Goal: Transaction & Acquisition: Purchase product/service

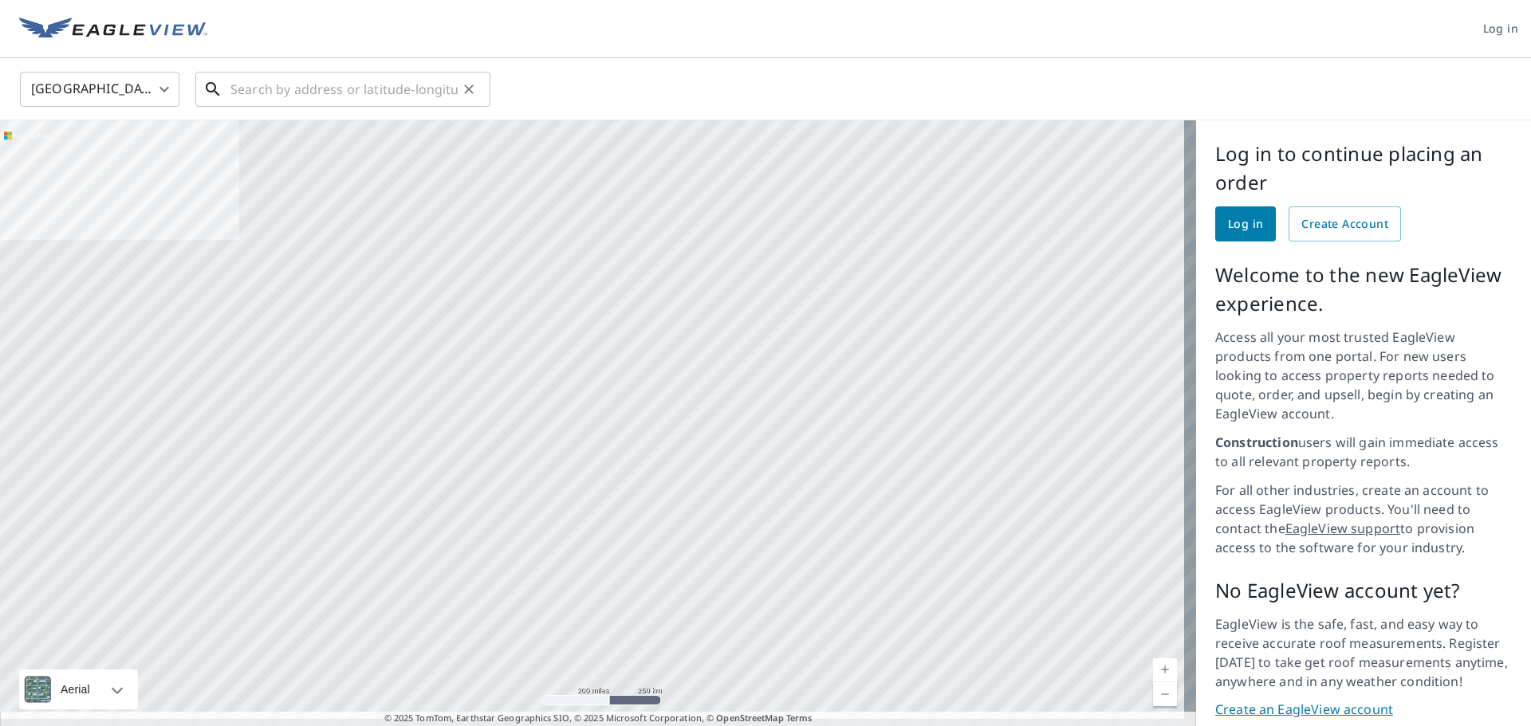
click at [286, 92] on input "text" at bounding box center [343, 89] width 227 height 45
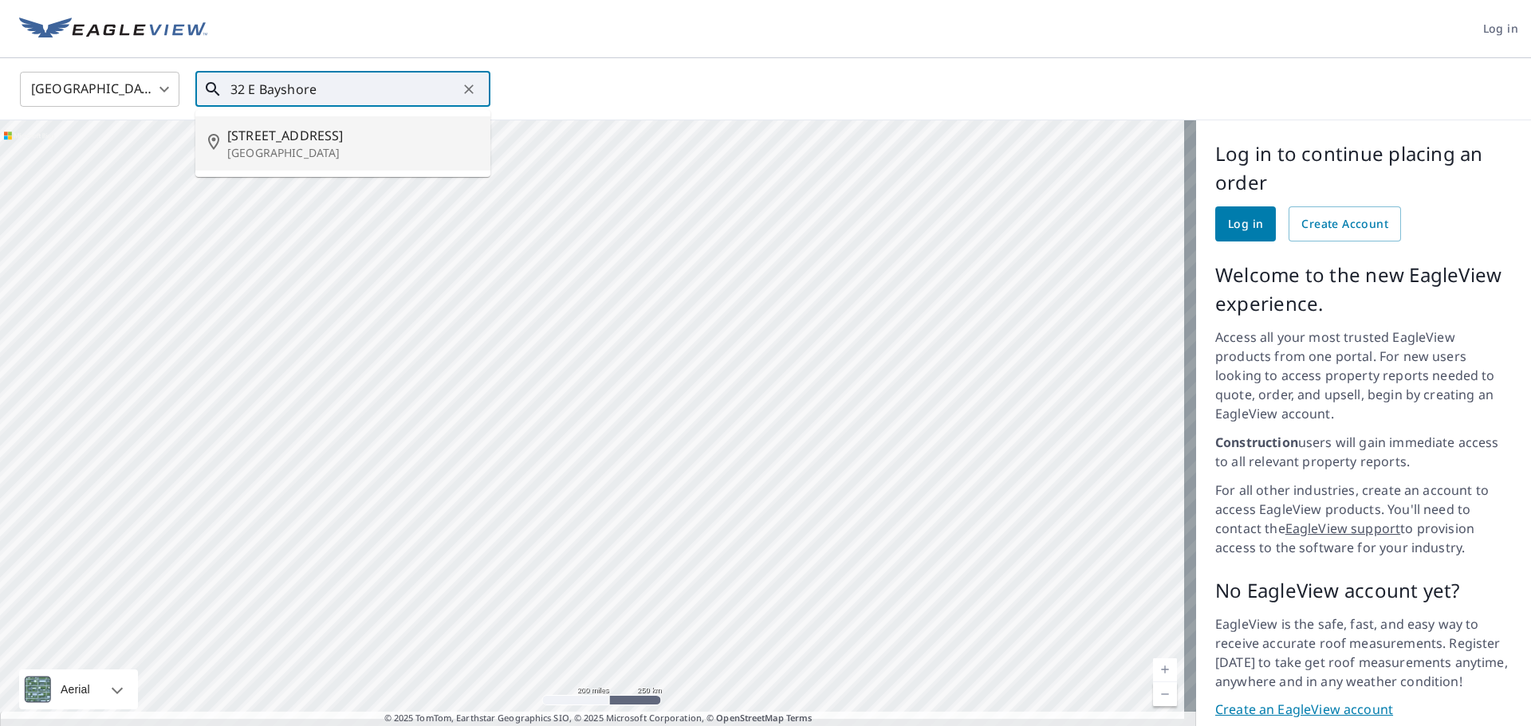
click at [279, 138] on span "[STREET_ADDRESS]" at bounding box center [352, 135] width 250 height 19
type input "[STREET_ADDRESS]"
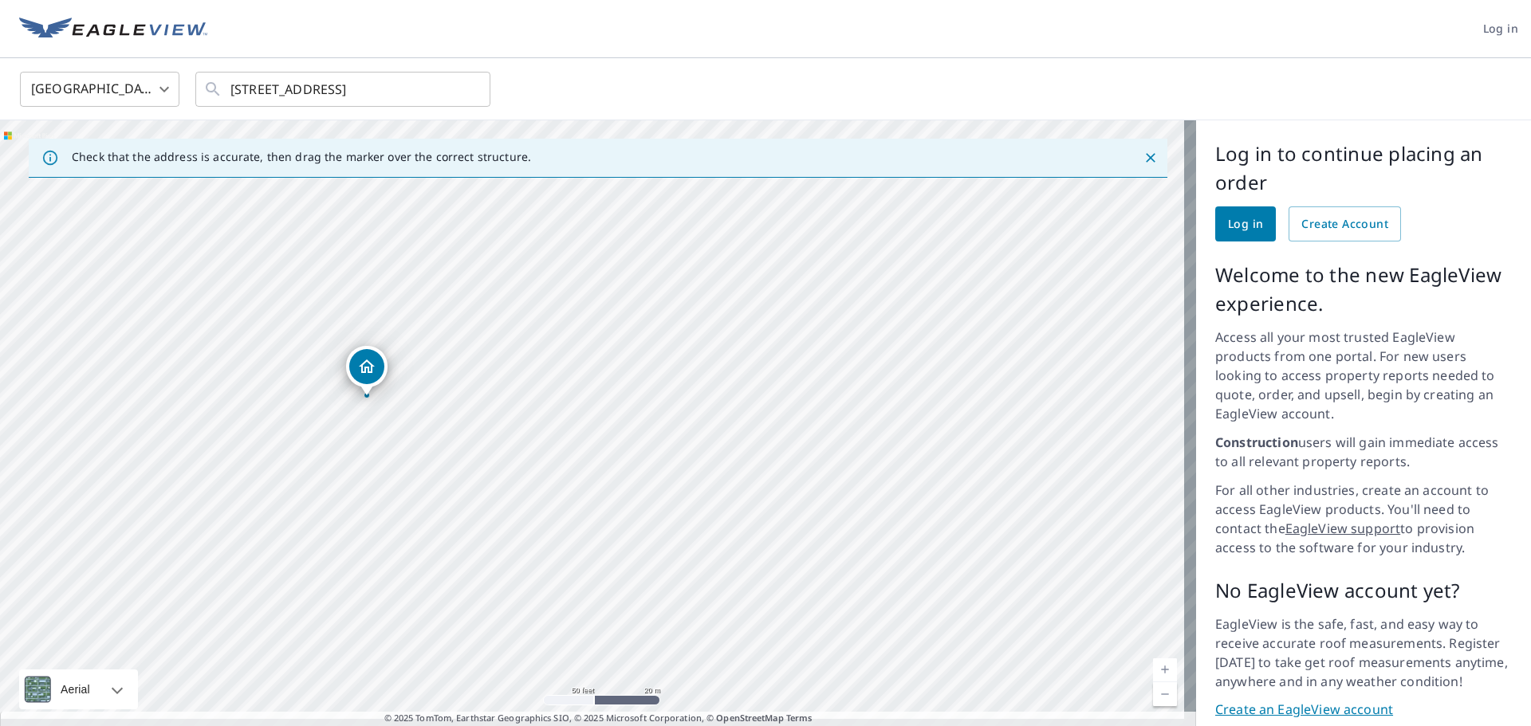
drag, startPoint x: 551, startPoint y: 450, endPoint x: 612, endPoint y: 360, distance: 109.0
click at [612, 360] on div "[STREET_ADDRESS]" at bounding box center [598, 429] width 1196 height 618
drag, startPoint x: 484, startPoint y: 431, endPoint x: 526, endPoint y: 371, distance: 73.9
click at [526, 371] on div "[STREET_ADDRESS]" at bounding box center [598, 429] width 1196 height 618
drag, startPoint x: 424, startPoint y: 368, endPoint x: 476, endPoint y: 444, distance: 91.8
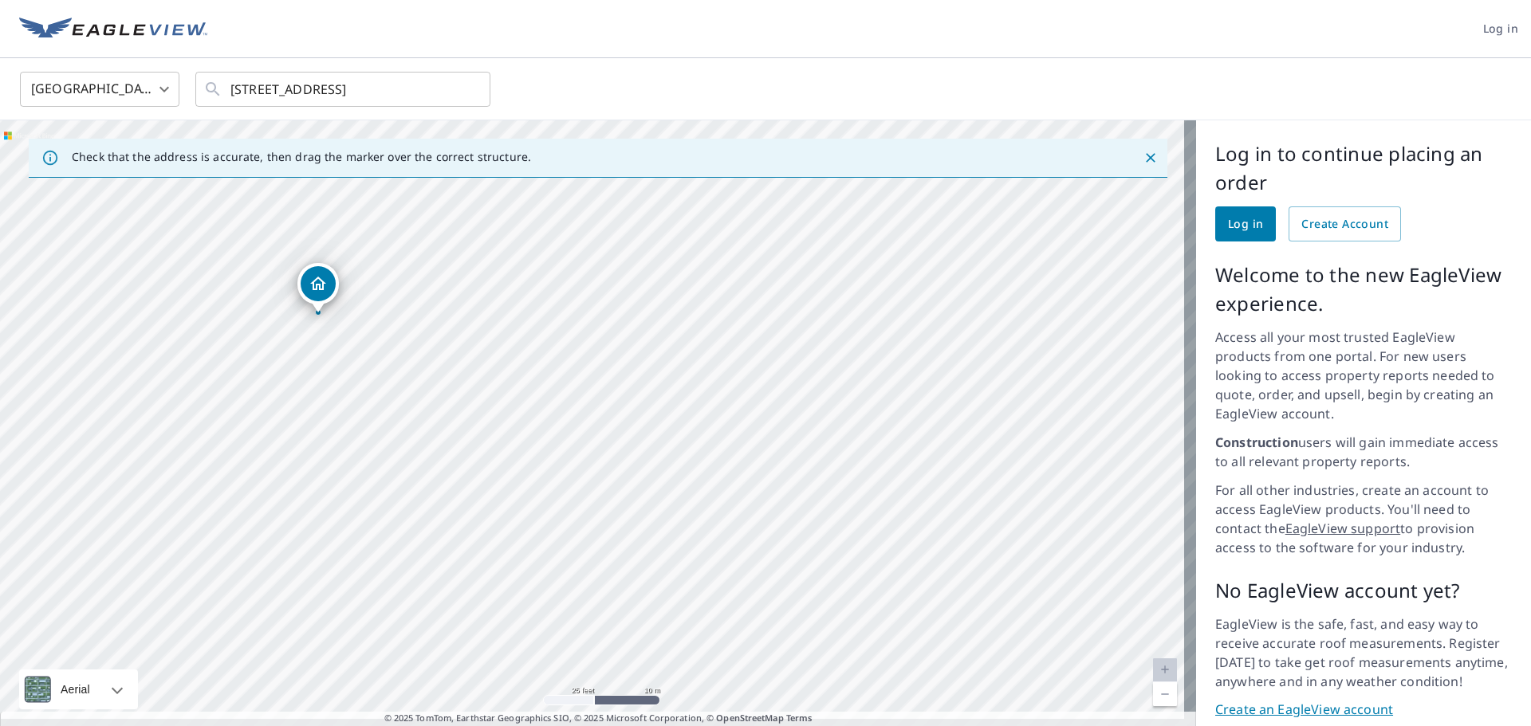
click at [479, 450] on div "[STREET_ADDRESS]" at bounding box center [598, 429] width 1196 height 618
drag, startPoint x: 364, startPoint y: 347, endPoint x: 459, endPoint y: 370, distance: 97.6
click at [459, 370] on div "[STREET_ADDRESS]" at bounding box center [598, 429] width 1196 height 618
click at [421, 355] on div "[STREET_ADDRESS]" at bounding box center [598, 429] width 1196 height 618
drag, startPoint x: 707, startPoint y: 439, endPoint x: 547, endPoint y: 404, distance: 164.0
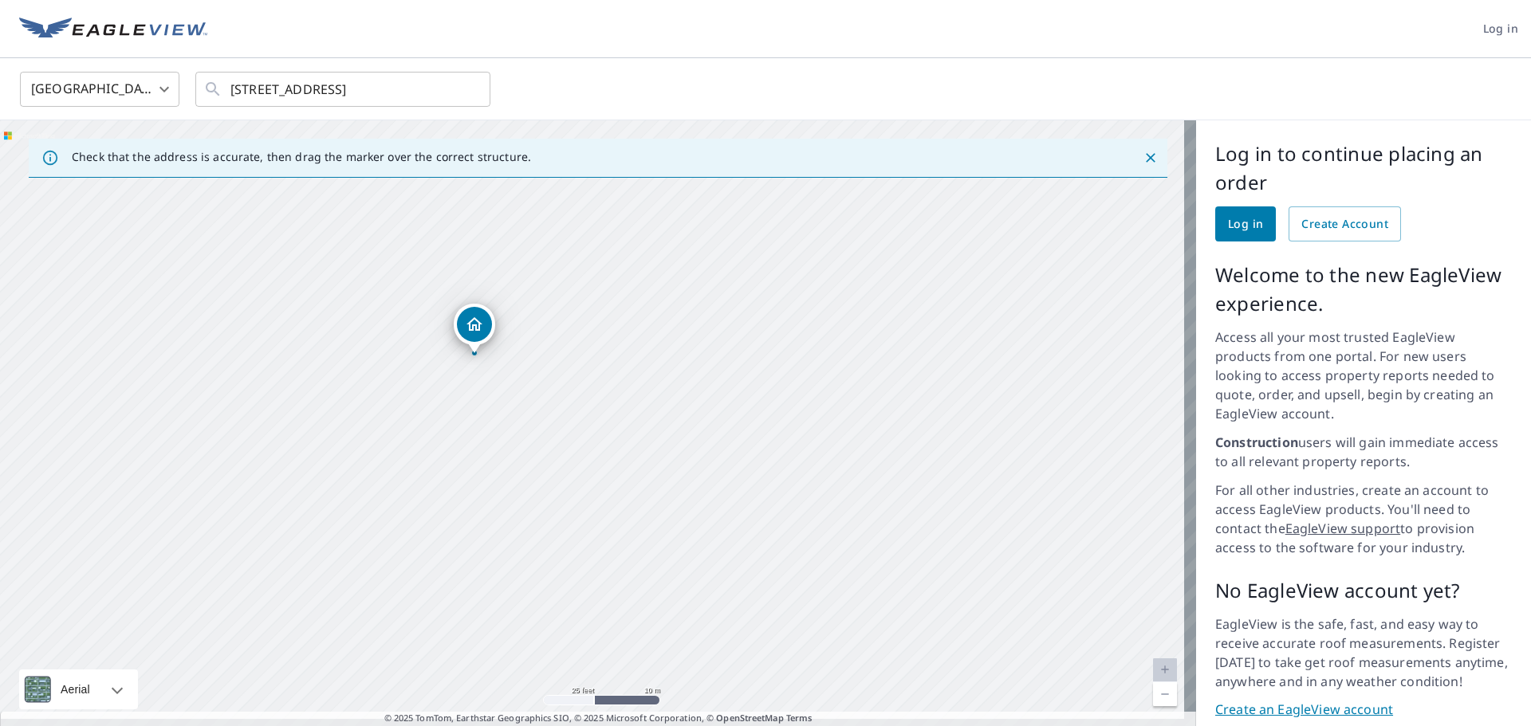
click at [547, 404] on div "[STREET_ADDRESS]" at bounding box center [598, 429] width 1196 height 618
drag, startPoint x: 797, startPoint y: 490, endPoint x: 697, endPoint y: 426, distance: 119.4
click at [697, 426] on div "[STREET_ADDRESS]" at bounding box center [598, 429] width 1196 height 618
click at [1240, 225] on span "Log in" at bounding box center [1245, 224] width 35 height 20
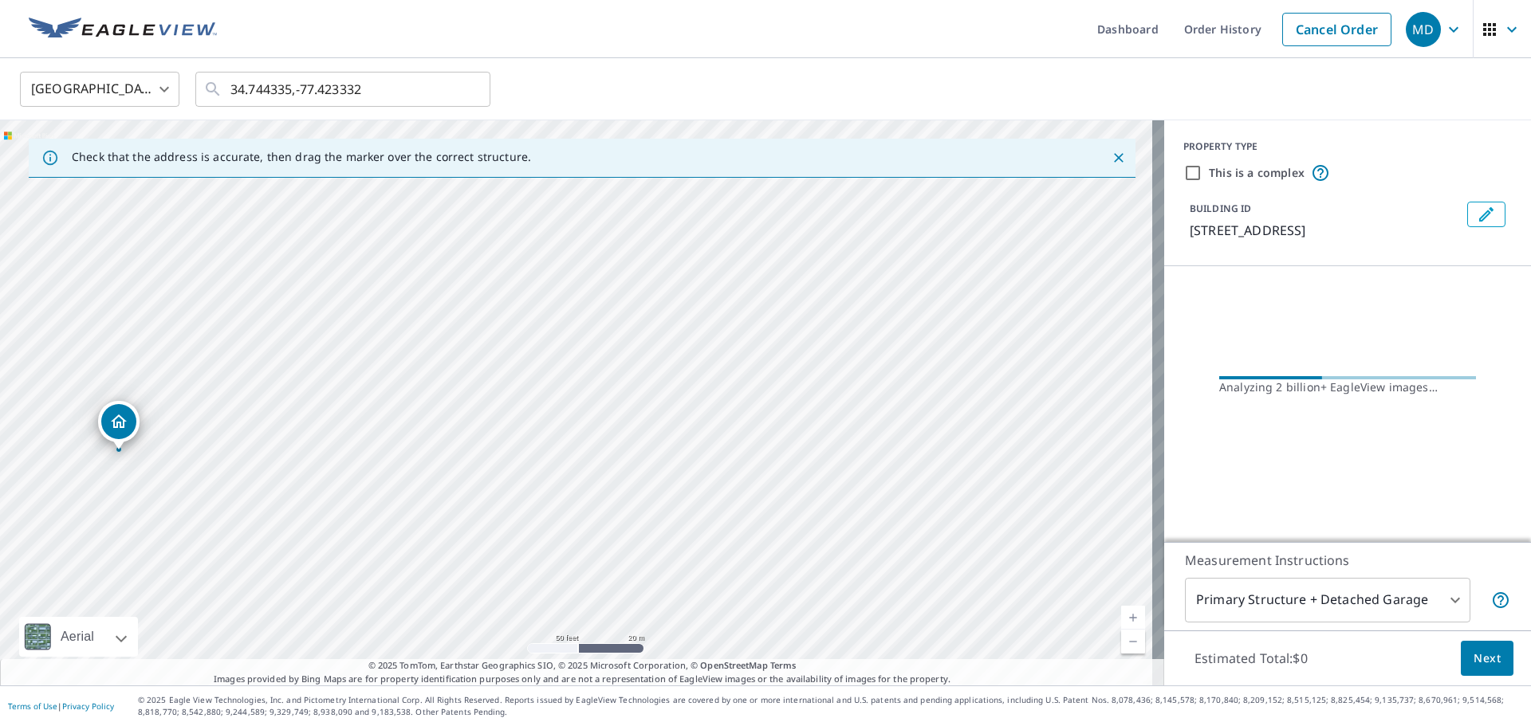
drag, startPoint x: 540, startPoint y: 395, endPoint x: 1217, endPoint y: 466, distance: 681.2
click at [1214, 467] on div "Check that the address is accurate, then drag the marker over the correct struc…" at bounding box center [765, 402] width 1531 height 565
drag, startPoint x: 240, startPoint y: 343, endPoint x: 1172, endPoint y: 473, distance: 940.9
click at [1172, 473] on div "Check that the address is accurate, then drag the marker over the correct struc…" at bounding box center [765, 402] width 1531 height 565
drag, startPoint x: 1212, startPoint y: 454, endPoint x: 1361, endPoint y: 399, distance: 159.2
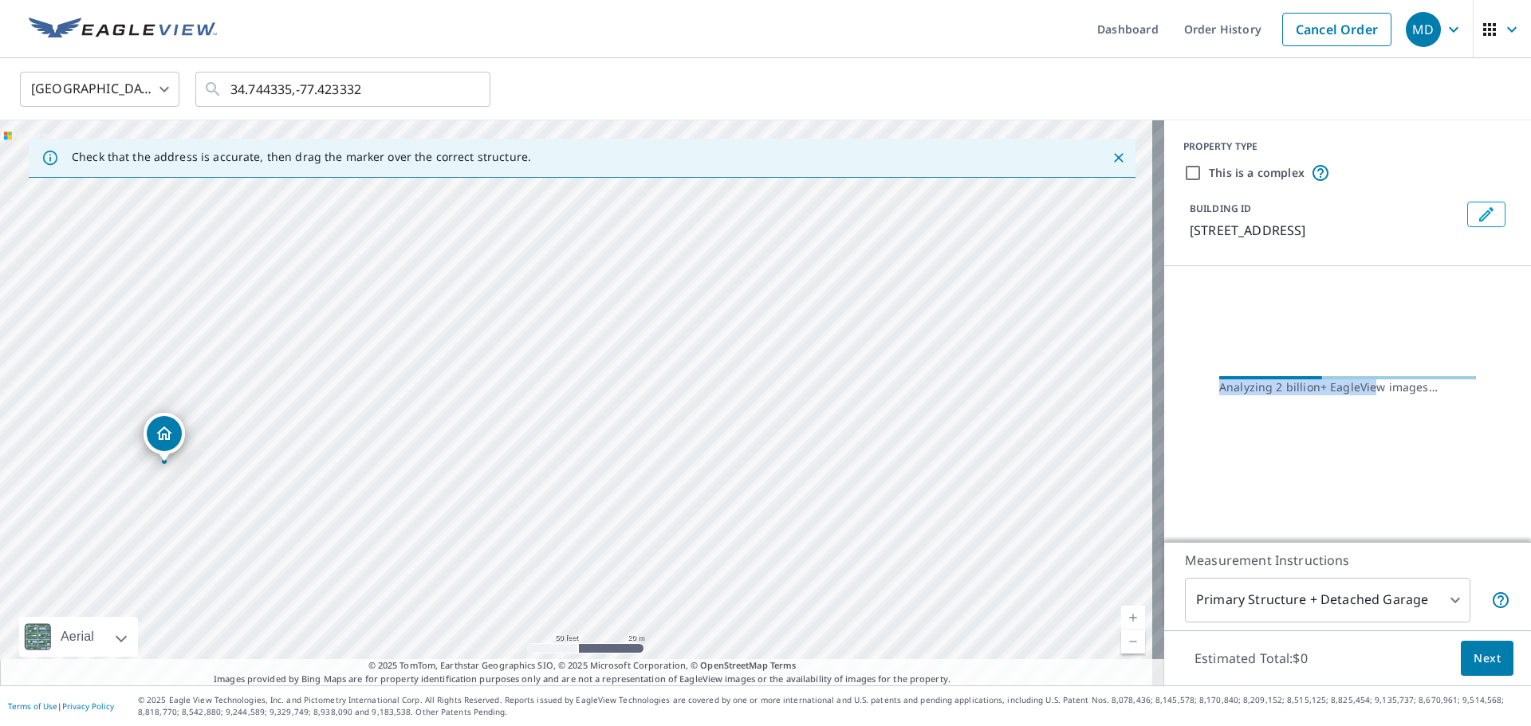
click at [1361, 399] on div "Analyzing 2 billion+ EagleView images…" at bounding box center [1347, 385] width 367 height 239
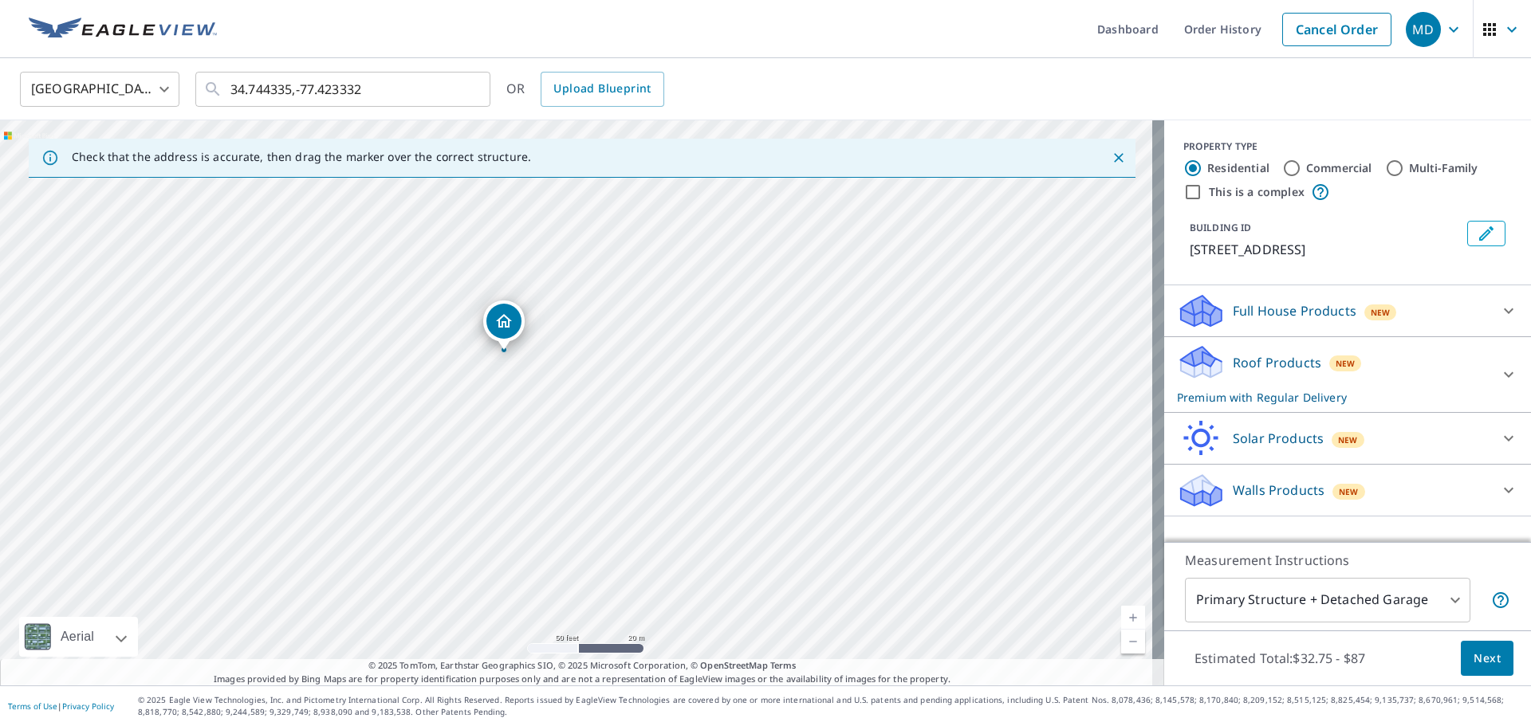
drag, startPoint x: 985, startPoint y: 400, endPoint x: 1071, endPoint y: 420, distance: 89.2
click at [1071, 420] on div "[STREET_ADDRESS]" at bounding box center [582, 402] width 1164 height 565
click at [1481, 661] on span "Next" at bounding box center [1486, 659] width 27 height 20
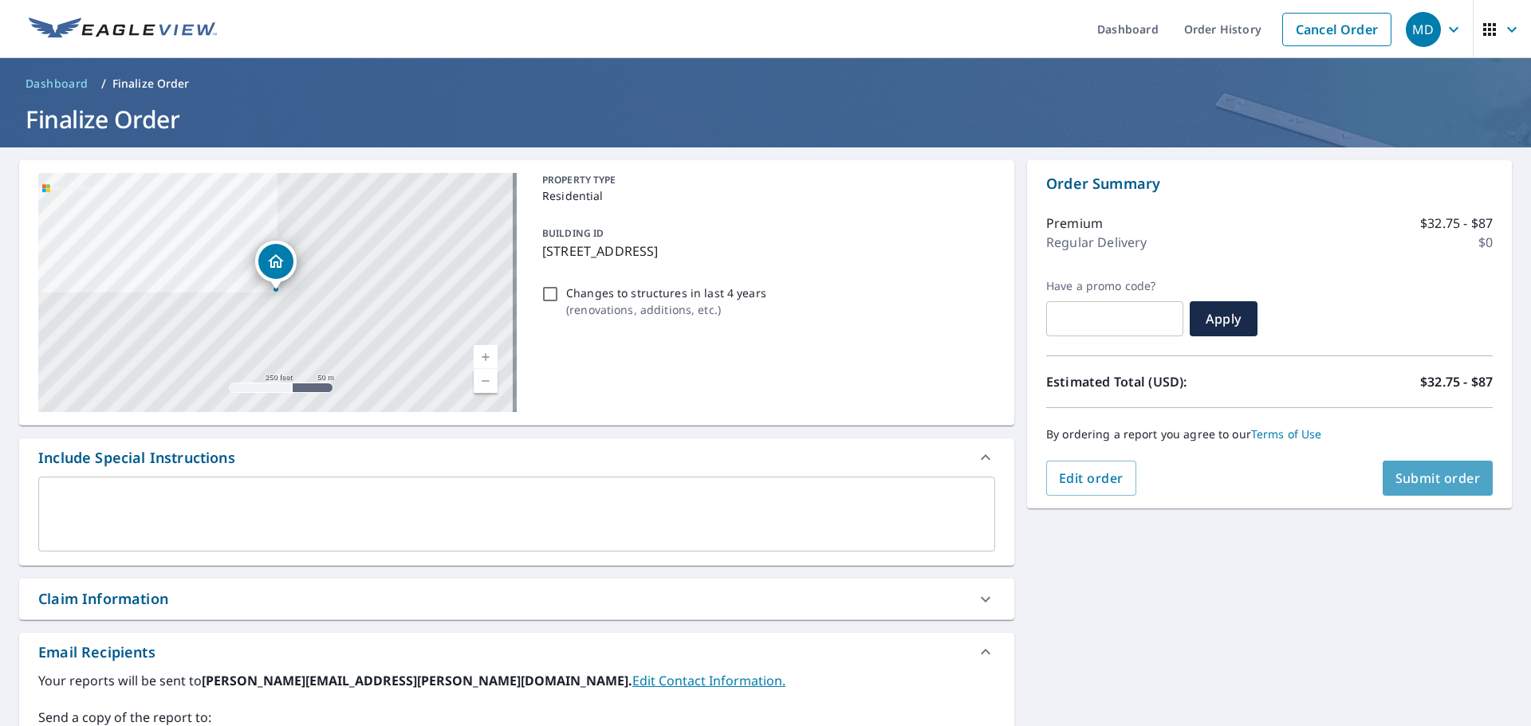
click at [1414, 478] on span "Submit order" at bounding box center [1437, 479] width 85 height 18
